Goal: Task Accomplishment & Management: Complete application form

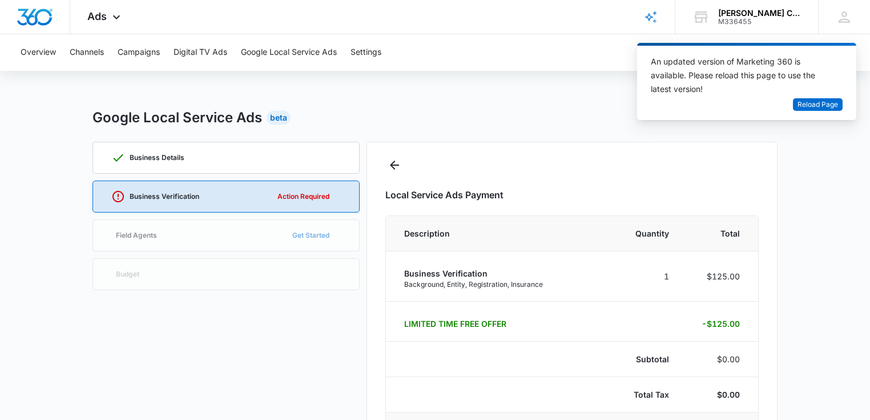
select select "pm_1S2wxLA4n8RTgNjU2QV2gqRP"
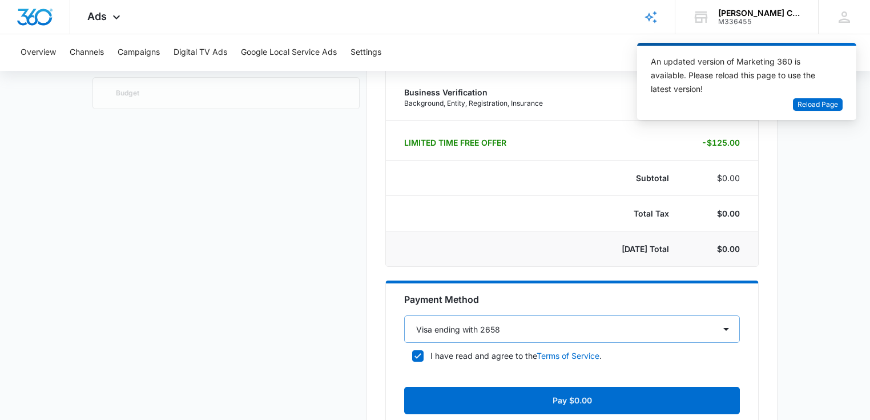
scroll to position [211, 0]
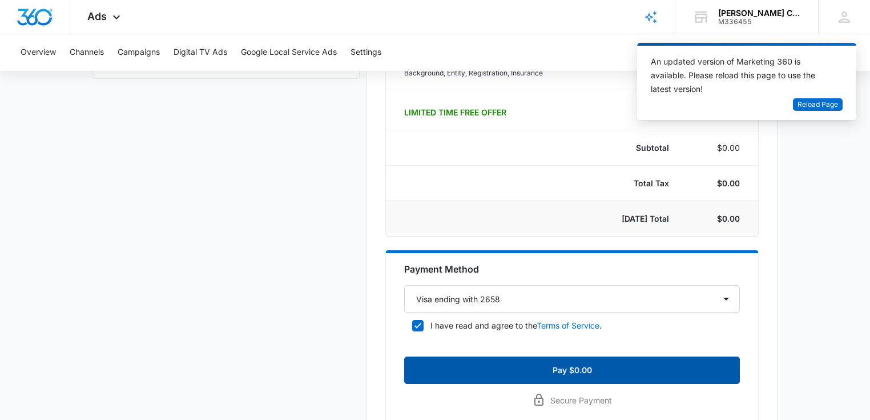
click at [618, 368] on button "Pay $0.00" at bounding box center [572, 369] width 336 height 27
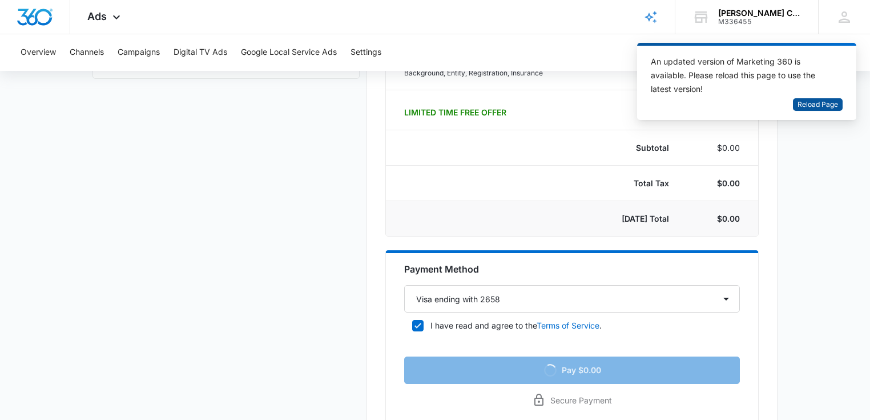
click at [809, 104] on span "Reload Page" at bounding box center [818, 104] width 41 height 11
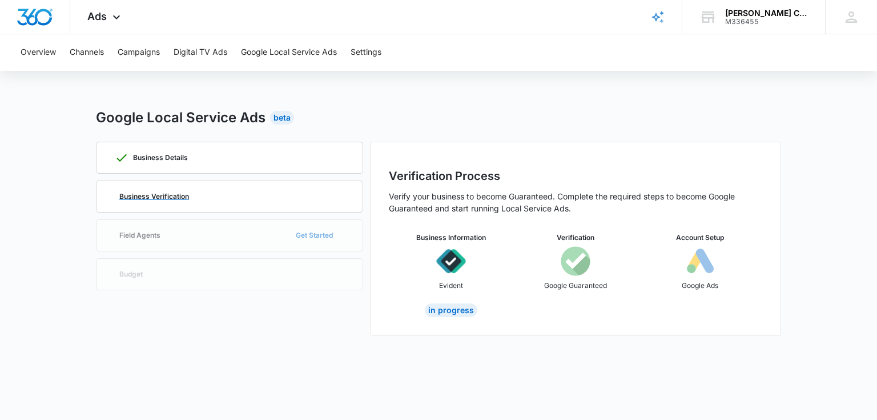
click at [298, 198] on div "Business Verification" at bounding box center [230, 196] width 230 height 31
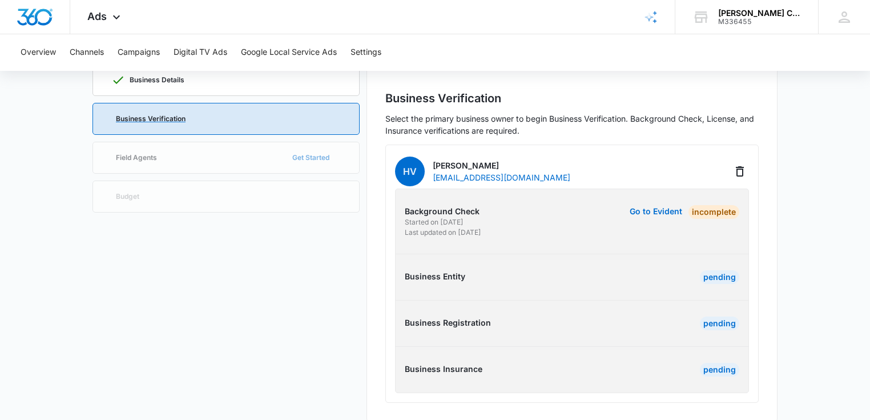
scroll to position [91, 0]
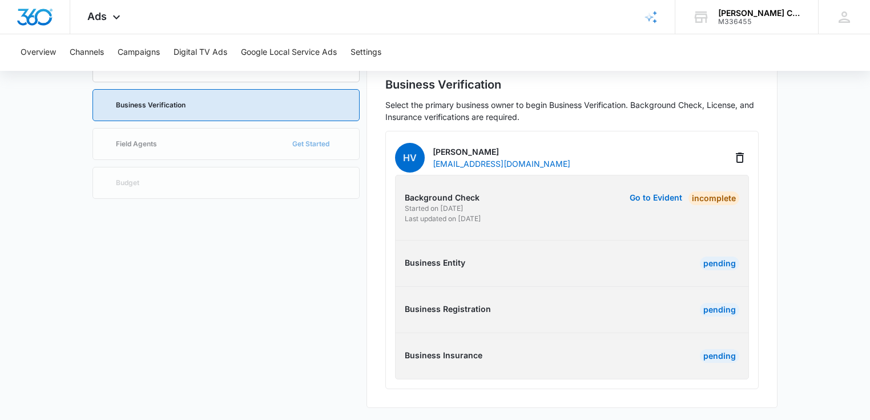
click at [697, 199] on div "Incomplete" at bounding box center [714, 198] width 51 height 14
click at [487, 199] on p "Background Check" at bounding box center [487, 197] width 164 height 12
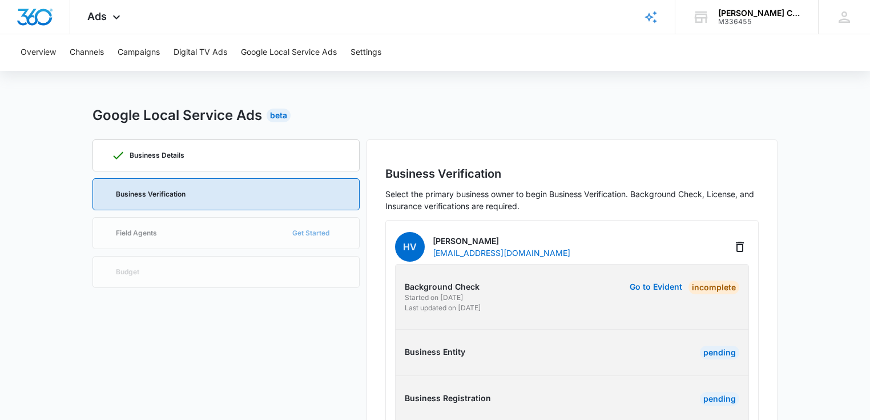
scroll to position [0, 0]
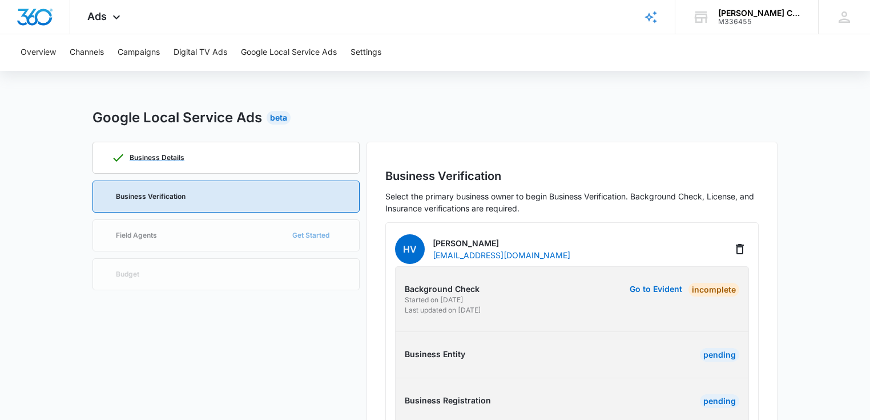
click at [257, 158] on div "Business Details" at bounding box center [226, 157] width 230 height 31
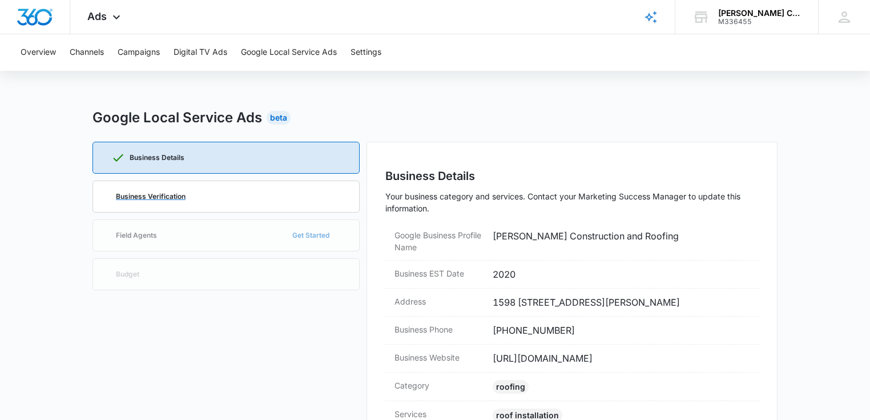
click at [272, 199] on div "Business Verification" at bounding box center [226, 196] width 230 height 31
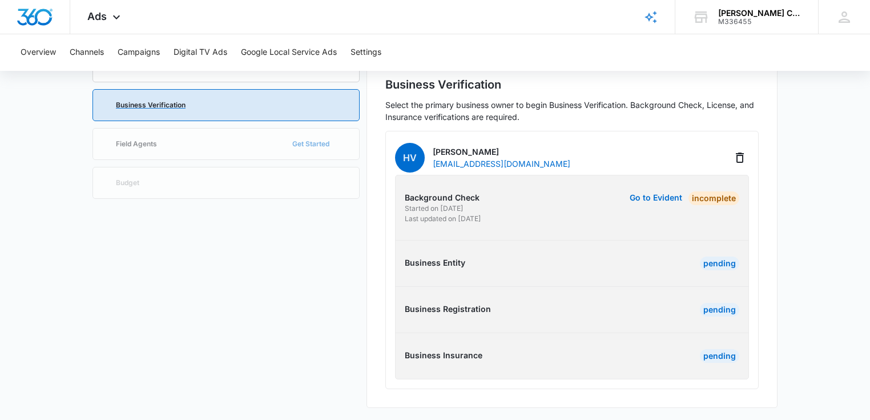
scroll to position [91, 0]
click at [715, 194] on div "Incomplete" at bounding box center [714, 198] width 51 height 14
click at [631, 194] on button "Go to Evident" at bounding box center [656, 198] width 53 height 8
click at [639, 195] on button "Go to Evident" at bounding box center [656, 198] width 53 height 8
